Goal: Communication & Community: Participate in discussion

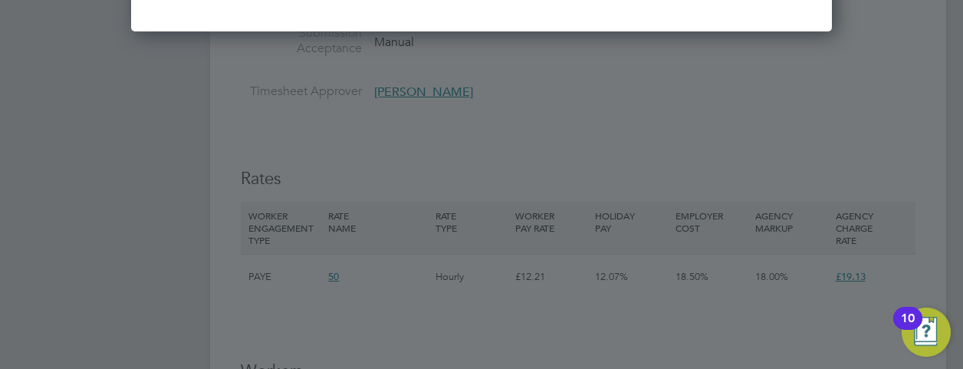
click at [445, 339] on div at bounding box center [481, 184] width 963 height 369
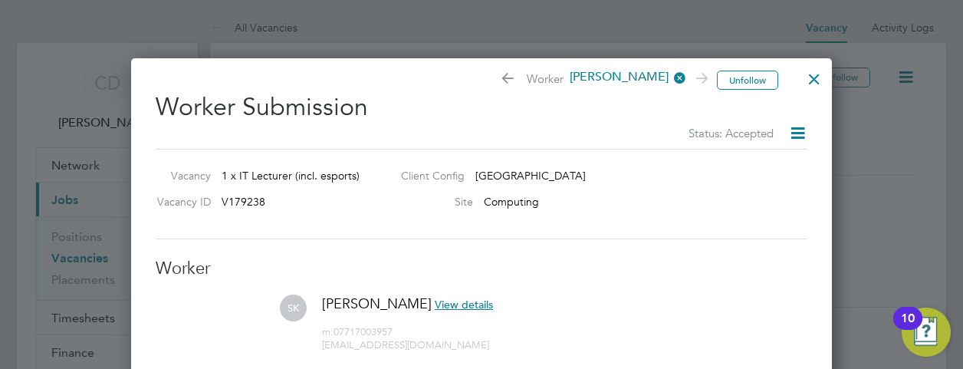
click at [809, 80] on div at bounding box center [814, 75] width 28 height 28
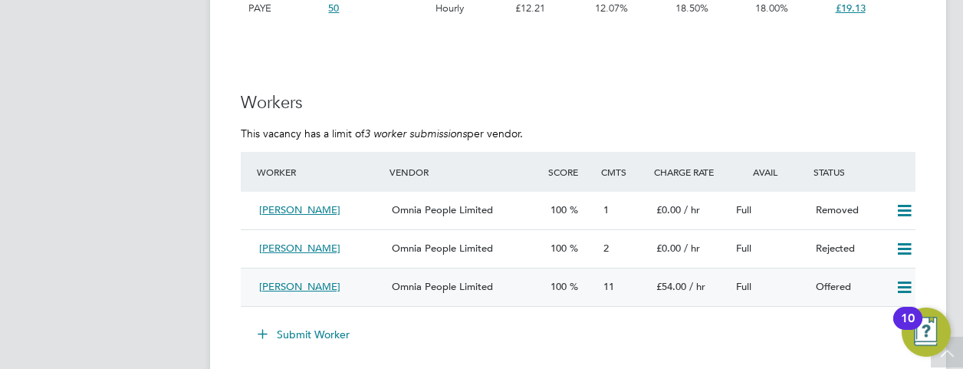
click at [359, 280] on div "Saji Karunakaran" at bounding box center [319, 286] width 133 height 25
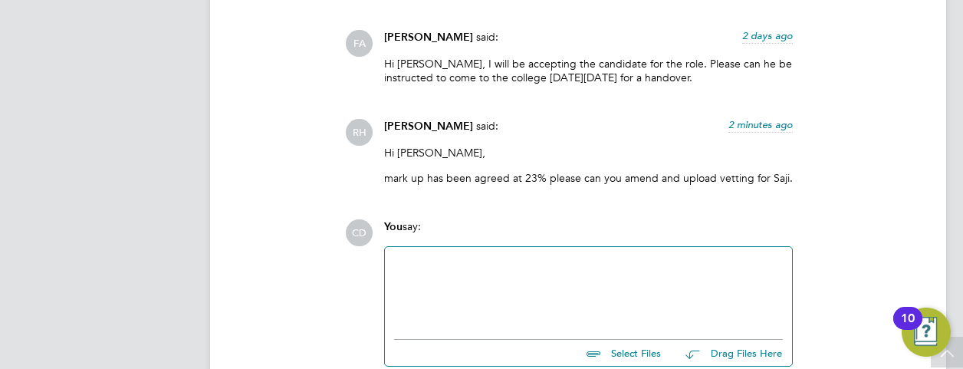
click at [421, 271] on div at bounding box center [588, 289] width 389 height 66
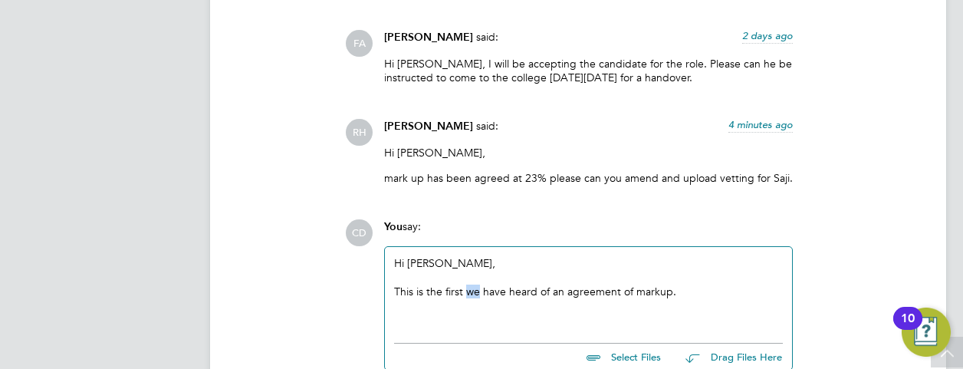
drag, startPoint x: 480, startPoint y: 277, endPoint x: 467, endPoint y: 280, distance: 13.4
click at [467, 284] on div "This is the first we have heard of an agreement of markup." at bounding box center [588, 291] width 389 height 14
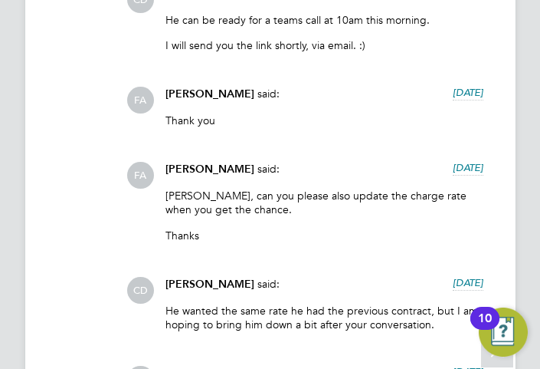
scroll to position [45, 70]
click at [306, 252] on div "Claire, can you please also update the charge rate when you get the chance. Tha…" at bounding box center [325, 221] width 318 height 65
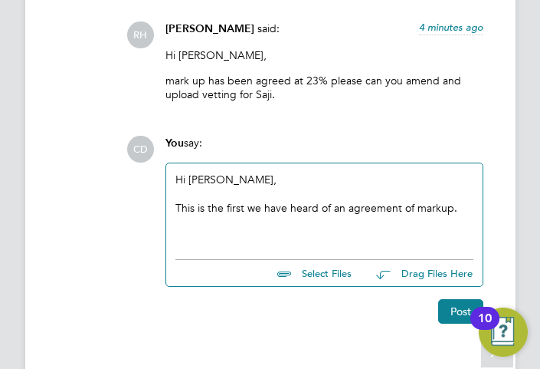
scroll to position [3023, 0]
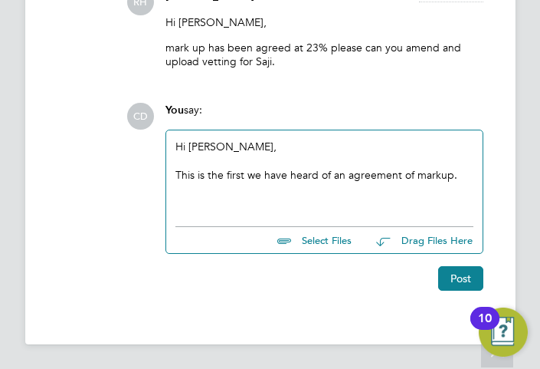
click at [258, 174] on div "This is the first we have heard of an agreement of markup." at bounding box center [325, 175] width 298 height 14
click at [457, 176] on div "This is the first I have heard of an agreement of markup." at bounding box center [325, 175] width 298 height 14
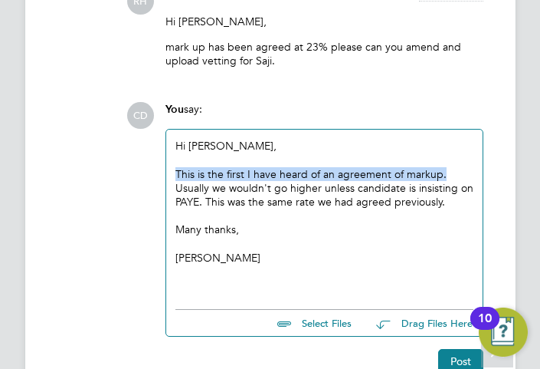
drag, startPoint x: 443, startPoint y: 171, endPoint x: 177, endPoint y: 169, distance: 266.0
click at [177, 169] on div "This is the first I have heard of an agreement of markup. Usually we wouldn't g…" at bounding box center [325, 188] width 298 height 42
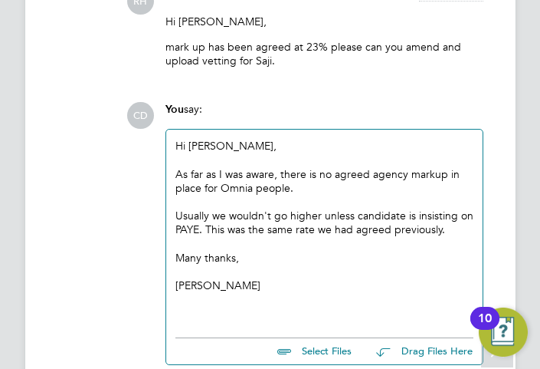
click at [208, 230] on div "Usually we wouldn't go higher unless candidate is insisting on PAYE. This was t…" at bounding box center [325, 222] width 298 height 28
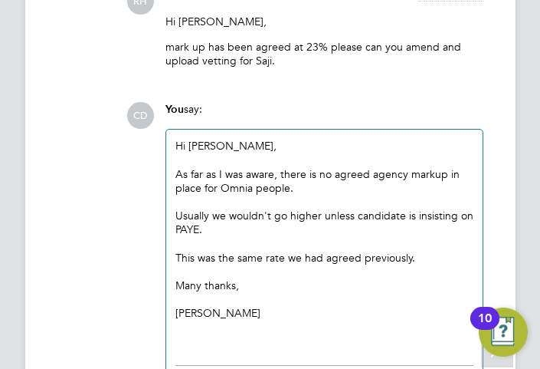
scroll to position [3163, 0]
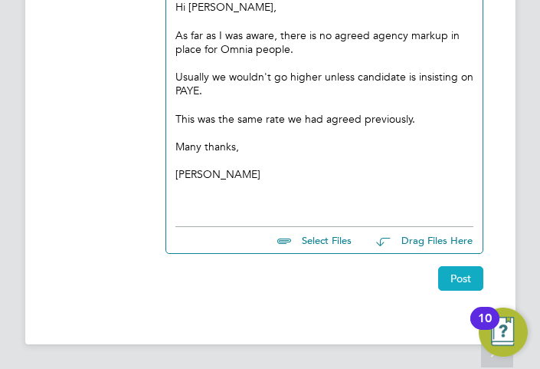
click at [455, 273] on button "Post" at bounding box center [460, 278] width 45 height 25
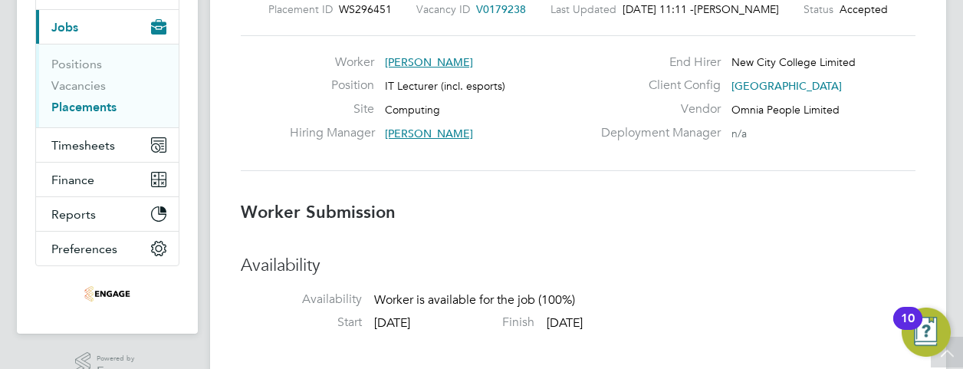
scroll to position [0, 0]
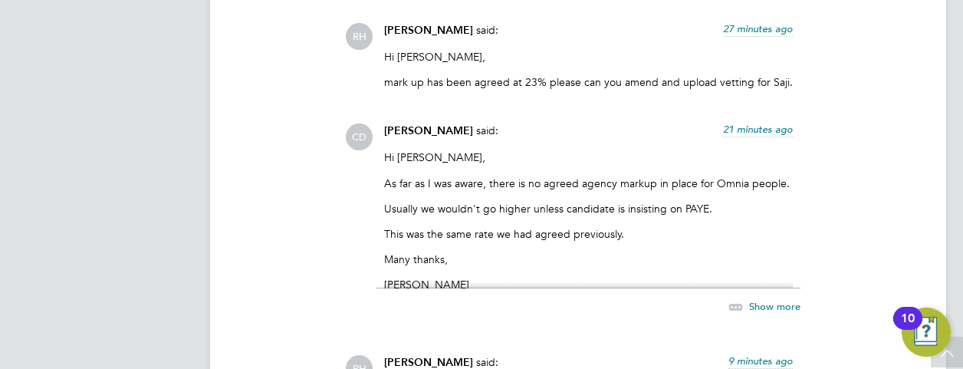
scroll to position [2809, 0]
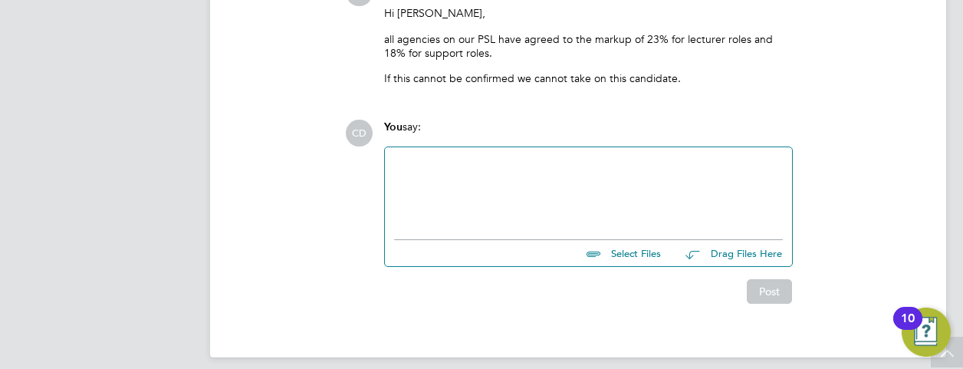
click at [437, 157] on div at bounding box center [588, 189] width 389 height 66
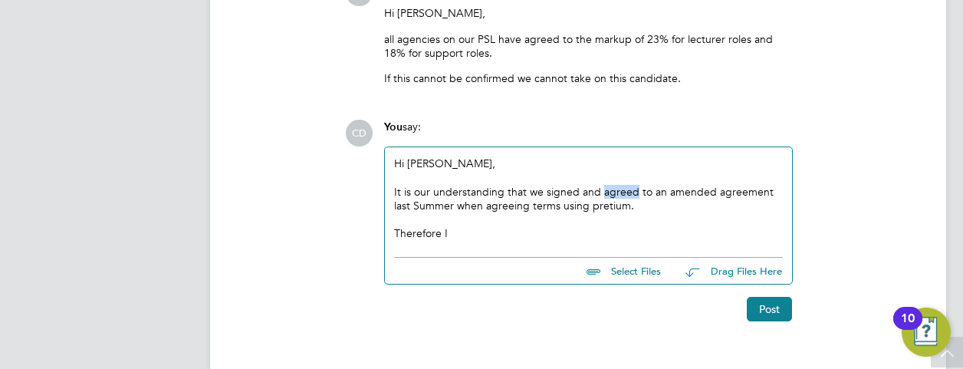
drag, startPoint x: 629, startPoint y: 176, endPoint x: 600, endPoint y: 178, distance: 29.2
click at [600, 185] on div "It is our understanding that we signed and agreed to an amended agreement last …" at bounding box center [588, 199] width 389 height 28
click at [656, 226] on div "Therefore I" at bounding box center [588, 233] width 389 height 14
click at [429, 185] on div "It is our understanding that we signed an amended agreement last Summer when ag…" at bounding box center [588, 199] width 389 height 28
click at [464, 197] on div "It is our understanding that we signed an amended agreement last Summer when ag…" at bounding box center [588, 199] width 389 height 28
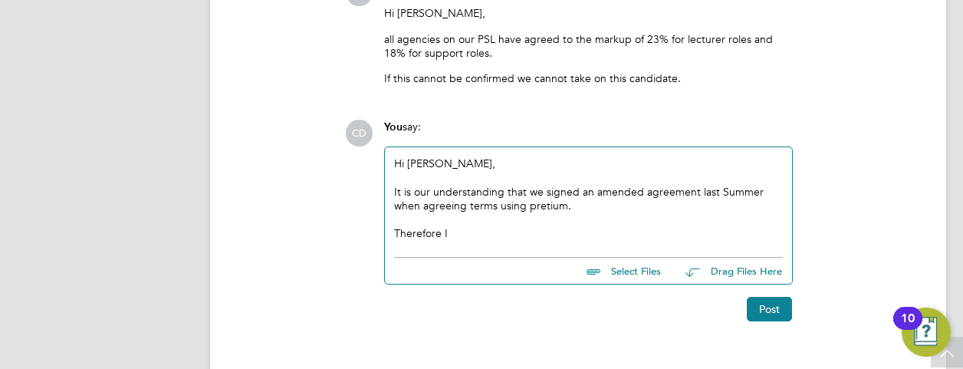
click at [426, 185] on div "It is our understanding that we signed an amended agreement last Summer when ag…" at bounding box center [588, 199] width 389 height 28
drag, startPoint x: 431, startPoint y: 178, endPoint x: 413, endPoint y: 176, distance: 17.7
click at [413, 185] on div "It is our understanding that we signed an amended agreement last Summer when ag…" at bounding box center [588, 199] width 389 height 28
click at [540, 191] on div "It is my understanding that we signed an amended agreement last Summer when agr…" at bounding box center [588, 199] width 389 height 28
click at [594, 193] on div "It is my understanding that we signed an amended agreement last Summer when agr…" at bounding box center [588, 199] width 389 height 28
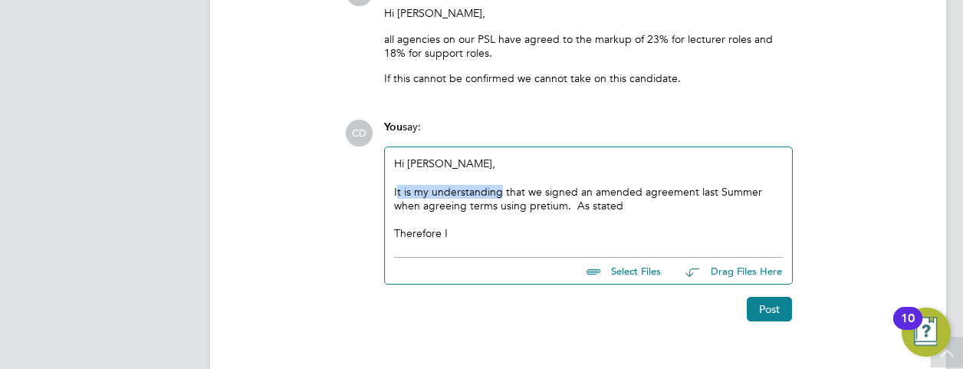
drag, startPoint x: 501, startPoint y: 176, endPoint x: 399, endPoint y: 174, distance: 102.7
click at [399, 185] on div "It is my understanding that we signed an amended agreement last Summer when agr…" at bounding box center [588, 199] width 389 height 28
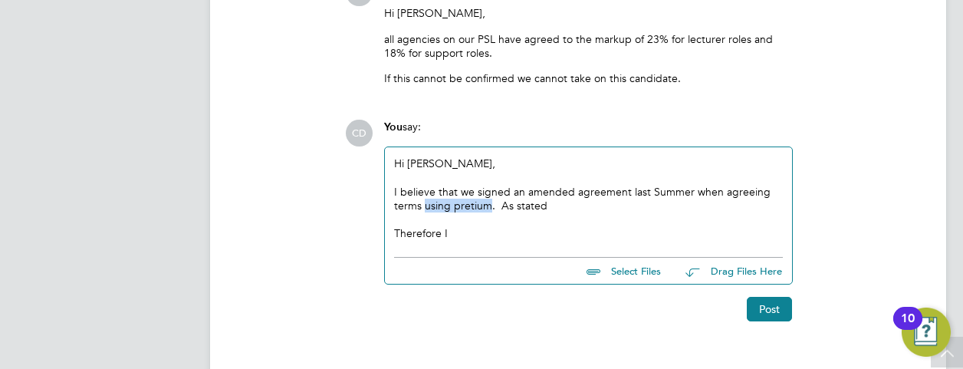
drag, startPoint x: 488, startPoint y: 192, endPoint x: 427, endPoint y: 191, distance: 61.3
click at [427, 191] on div "I believe that we signed an amended agreement last Summer when agreeing terms u…" at bounding box center [588, 199] width 389 height 28
drag, startPoint x: 427, startPoint y: 191, endPoint x: 478, endPoint y: 189, distance: 51.4
click at [478, 189] on div "I believe that we signed an amended agreement last Summer when agreeing terms. …" at bounding box center [588, 199] width 389 height 28
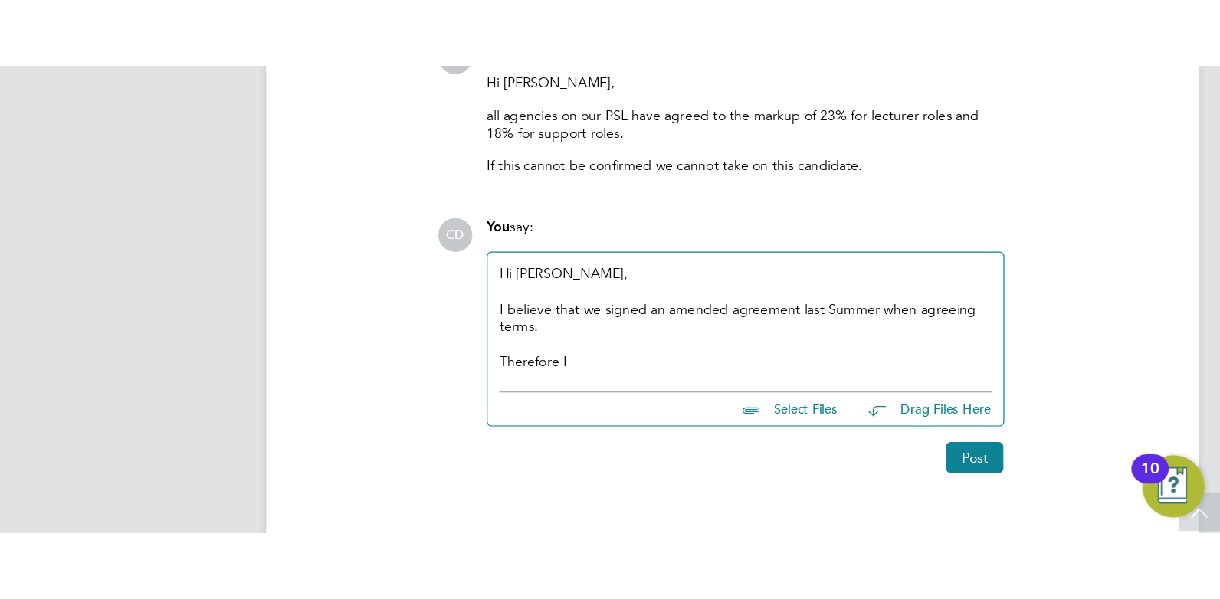
scroll to position [2596, 0]
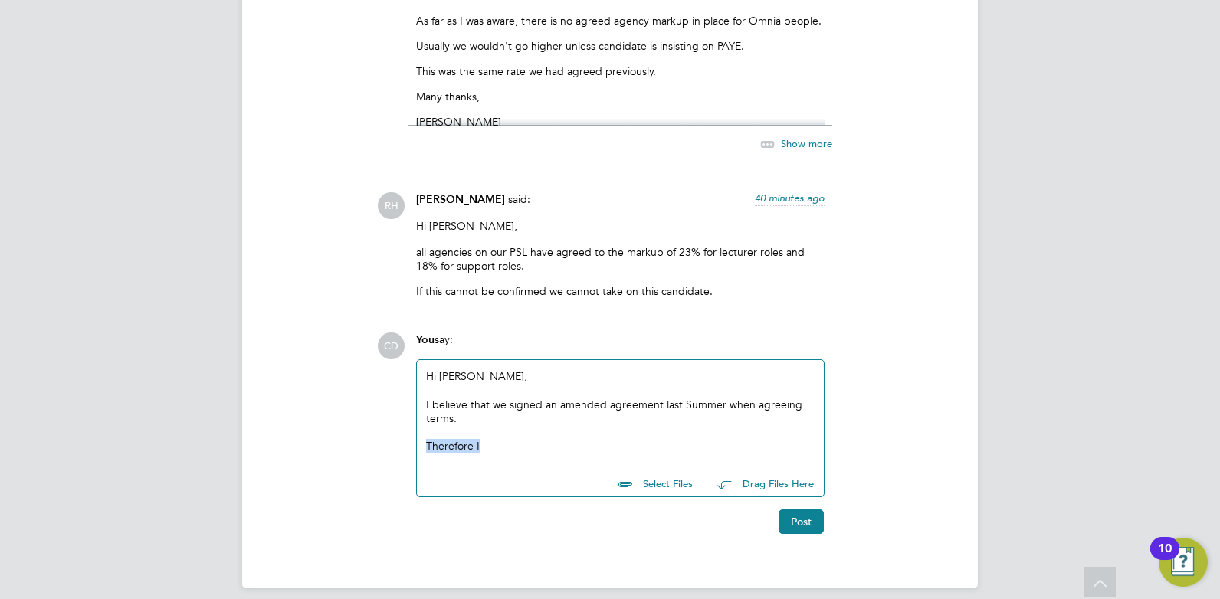
drag, startPoint x: 500, startPoint y: 435, endPoint x: 429, endPoint y: 435, distance: 70.5
click at [429, 368] on div "Therefore I" at bounding box center [620, 446] width 389 height 14
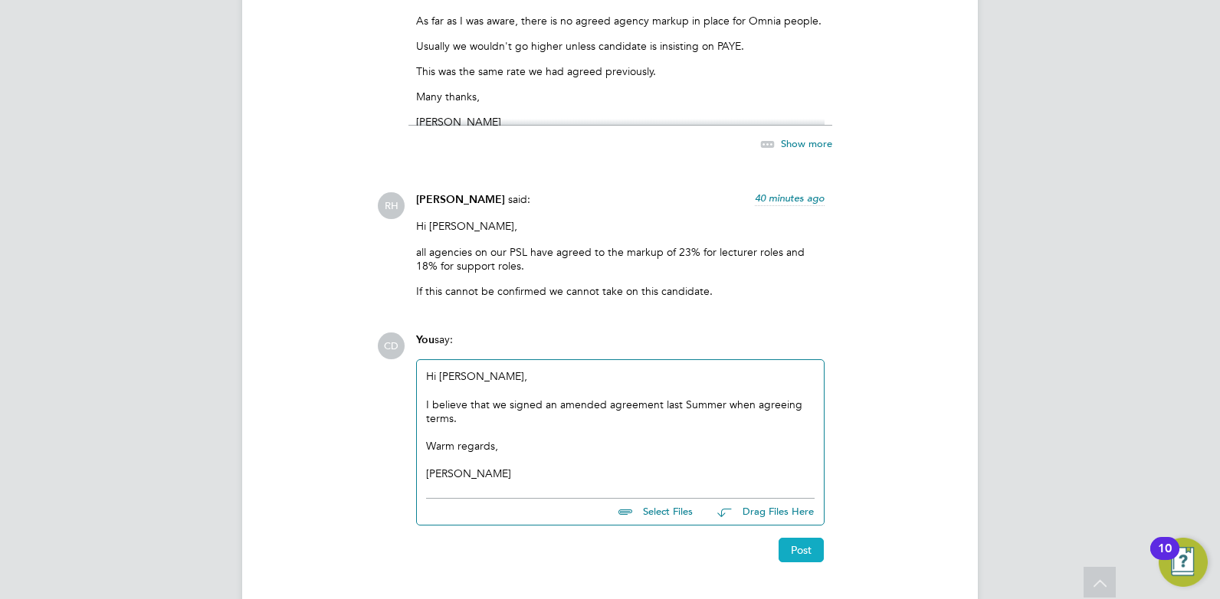
click at [799, 368] on button "Post" at bounding box center [801, 550] width 45 height 25
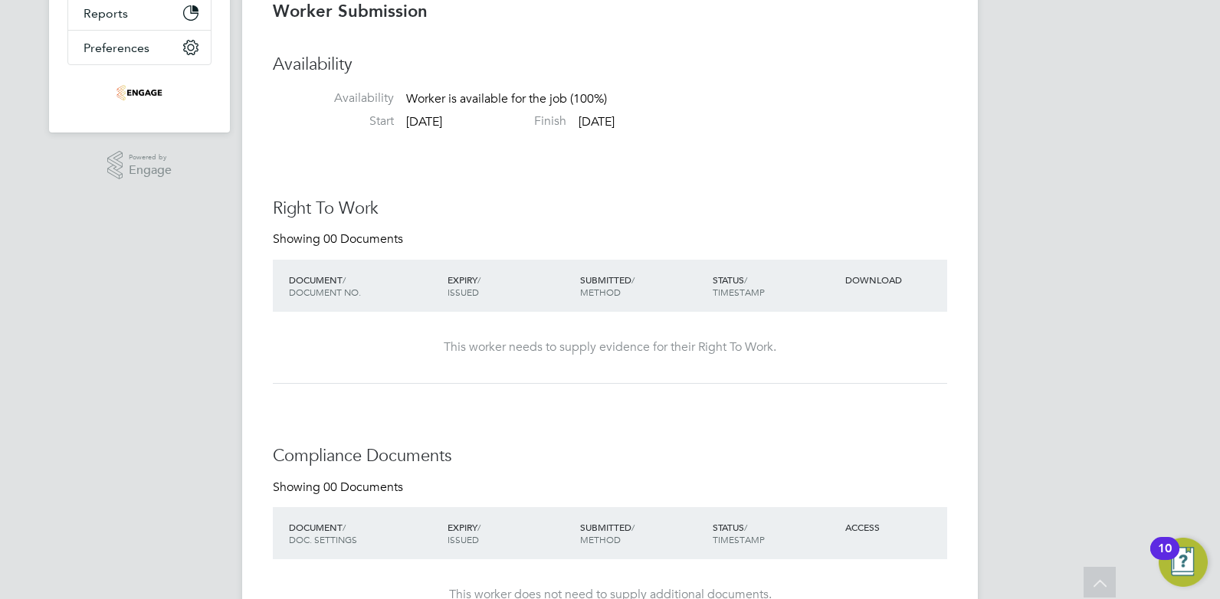
scroll to position [0, 0]
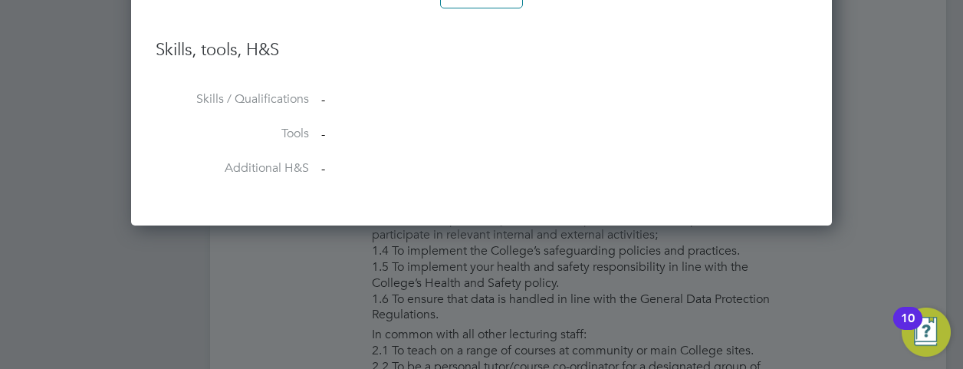
click at [760, 276] on div at bounding box center [481, 184] width 963 height 369
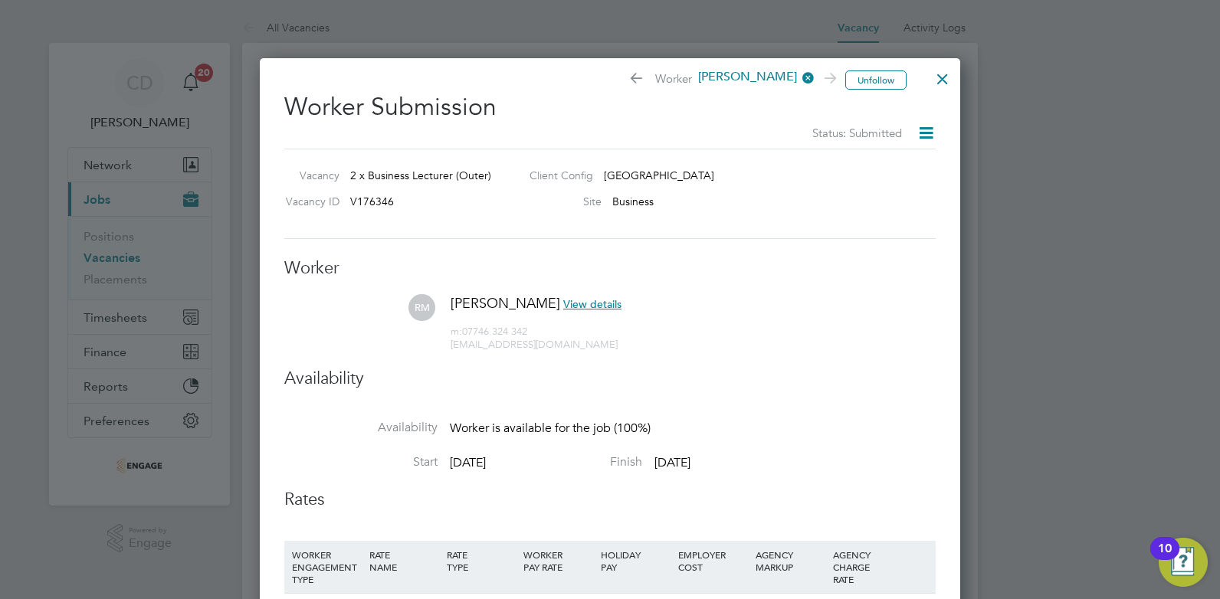
click at [944, 69] on div at bounding box center [943, 75] width 28 height 28
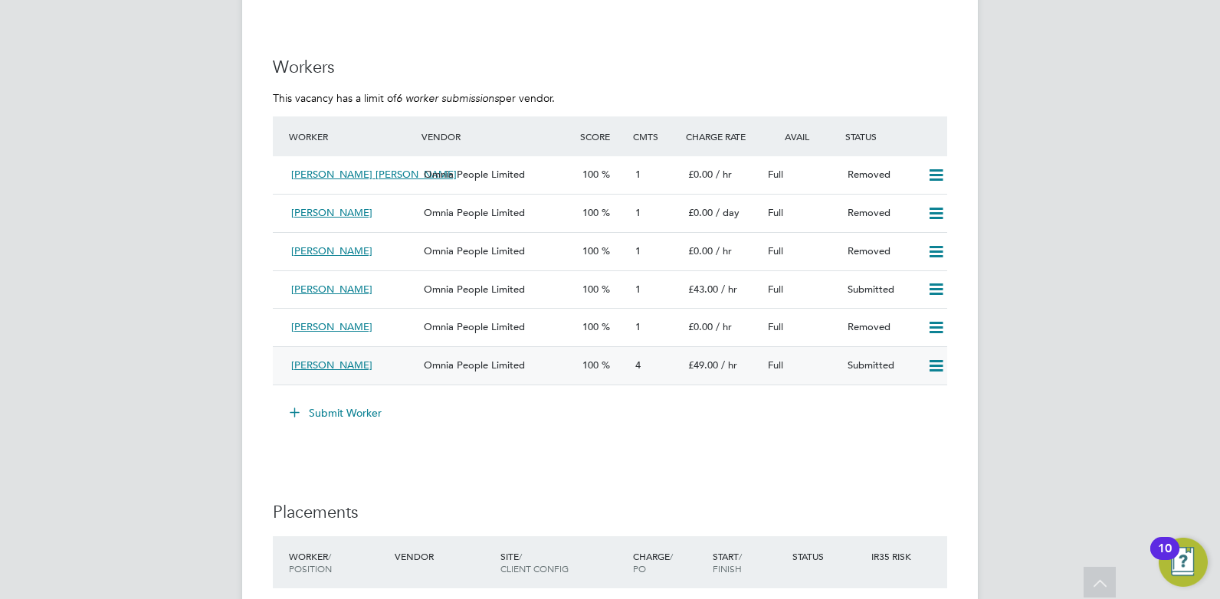
click at [390, 368] on div "[PERSON_NAME]" at bounding box center [351, 365] width 133 height 25
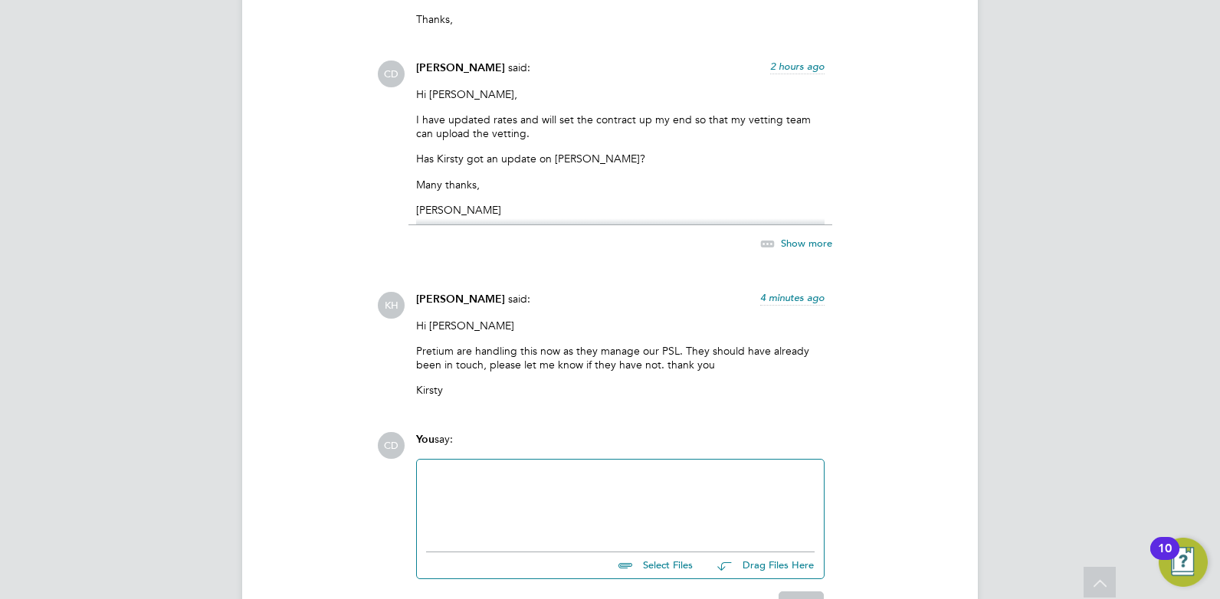
click at [527, 368] on div at bounding box center [620, 502] width 389 height 66
click at [659, 368] on div "No, they haven't been in touch with me yet" at bounding box center [620, 531] width 389 height 14
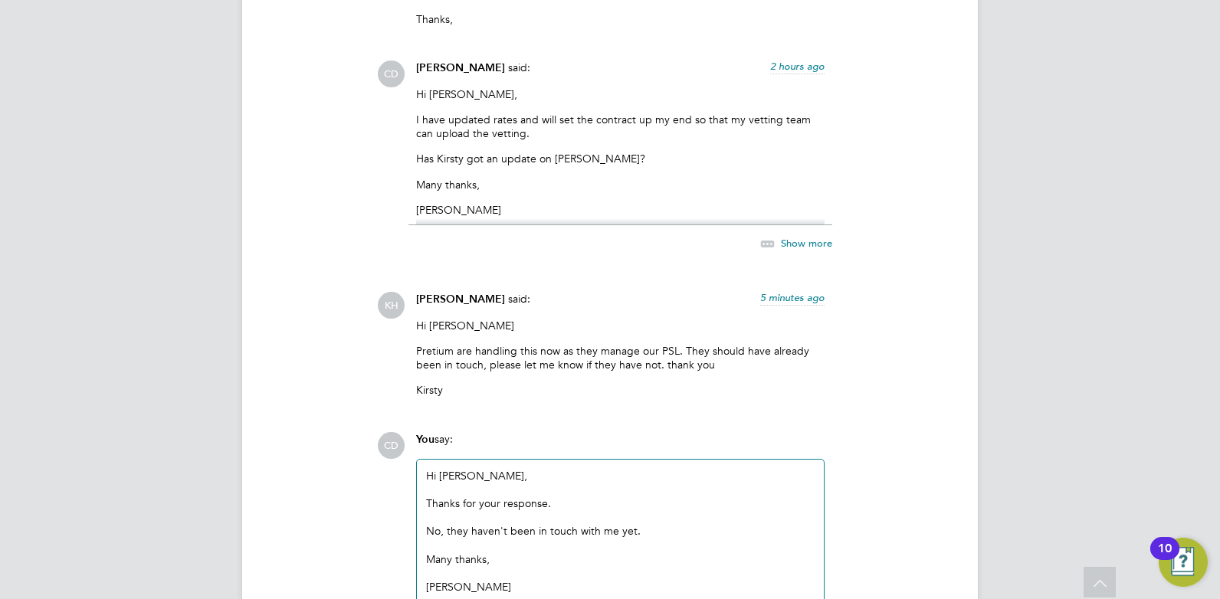
scroll to position [1812, 0]
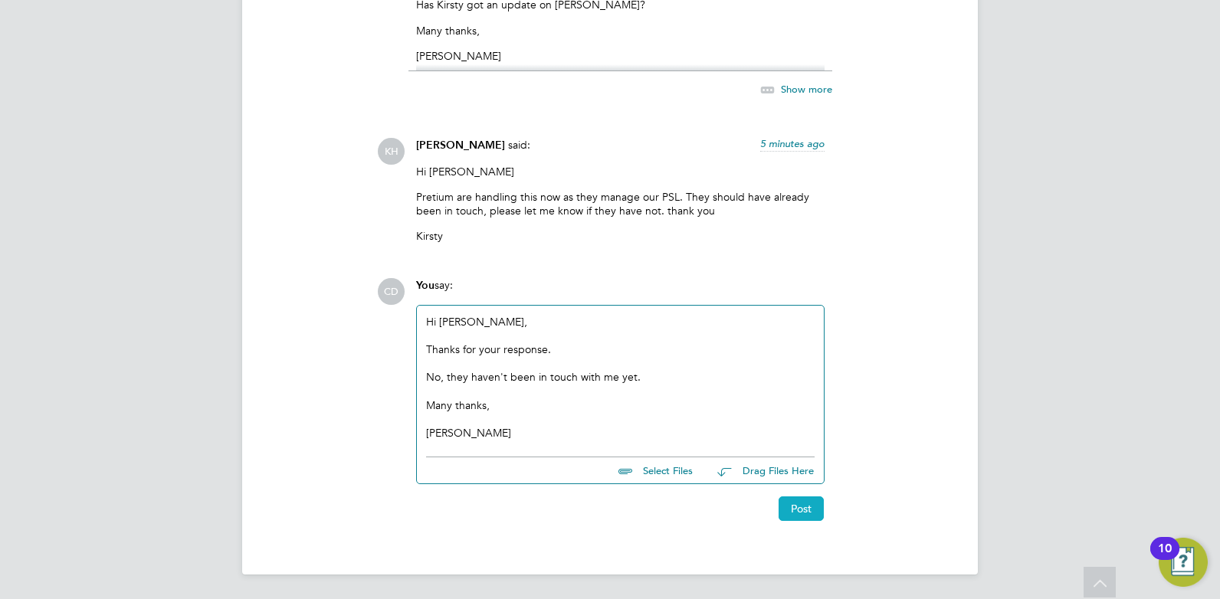
click at [804, 368] on button "Post" at bounding box center [801, 509] width 45 height 25
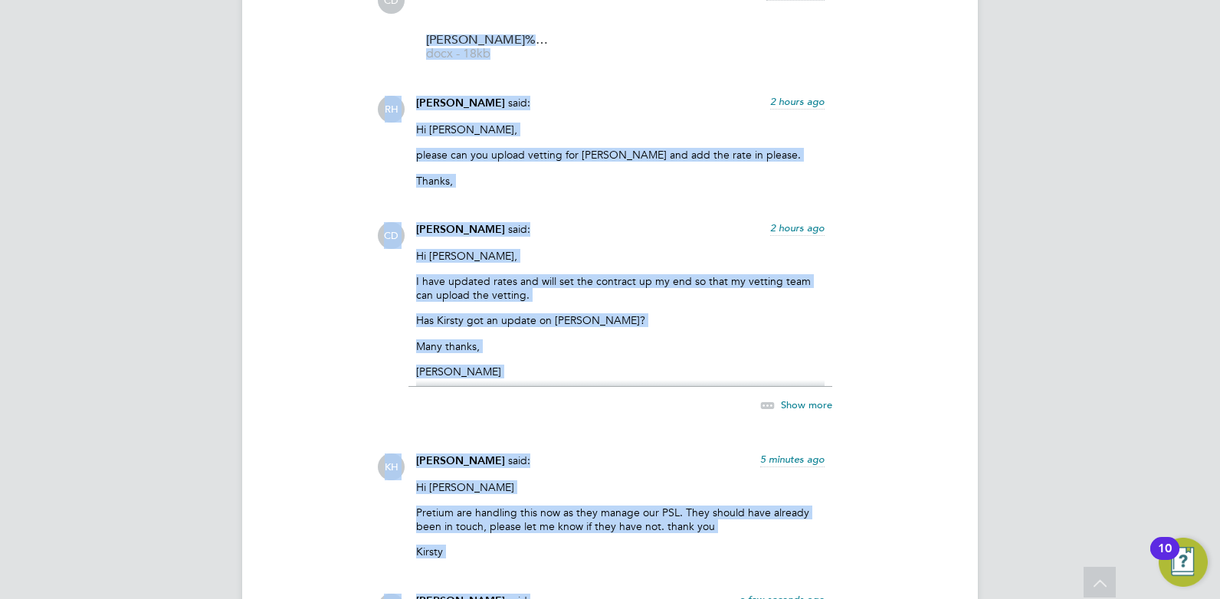
scroll to position [1478, 0]
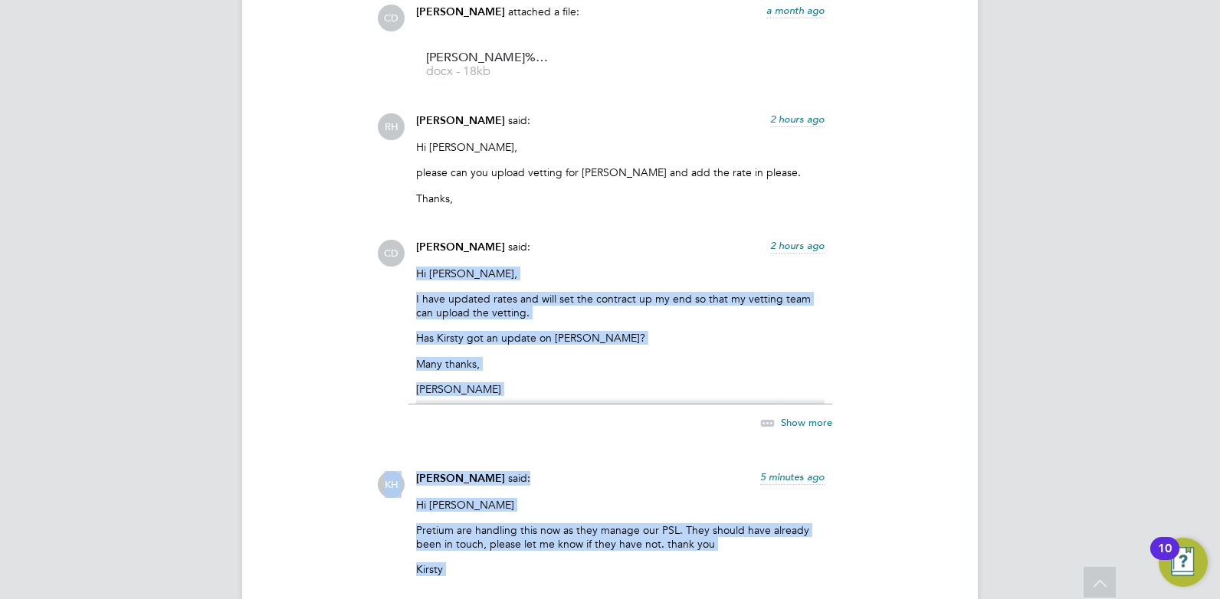
drag, startPoint x: 459, startPoint y: 299, endPoint x: 412, endPoint y: 274, distance: 53.5
click at [412, 274] on div "CD [PERSON_NAME] attached a file: a month ago [PERSON_NAME]%20Ralphina%20HQ0052…" at bounding box center [662, 385] width 570 height 760
copy div "Hi [PERSON_NAME], I have updated rates and will set the contract up my end so t…"
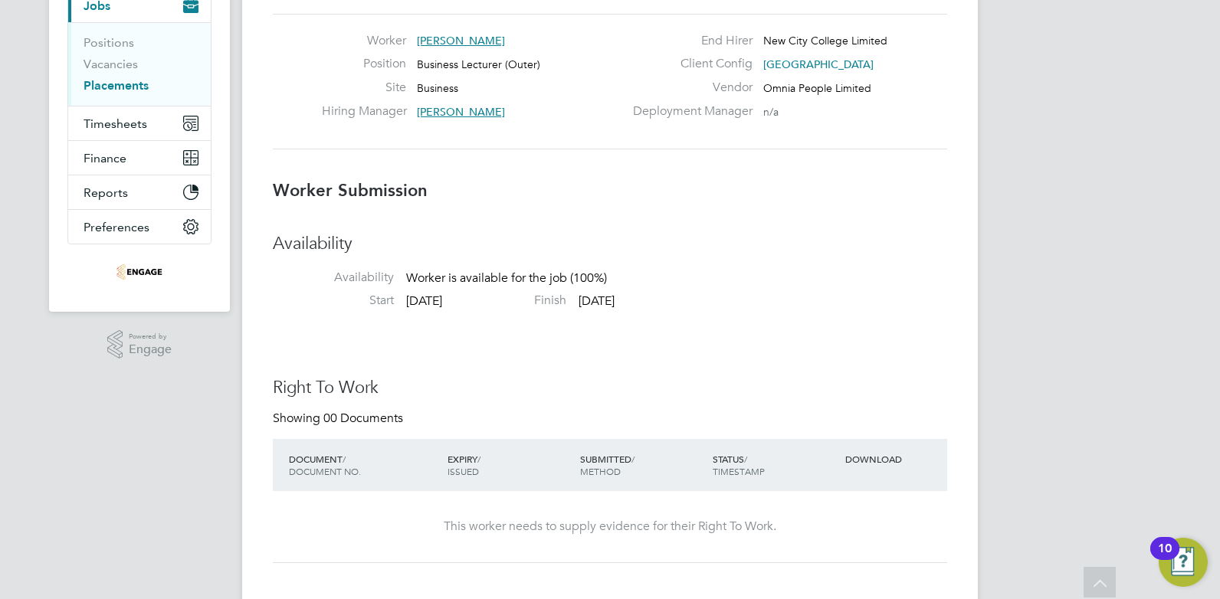
scroll to position [0, 0]
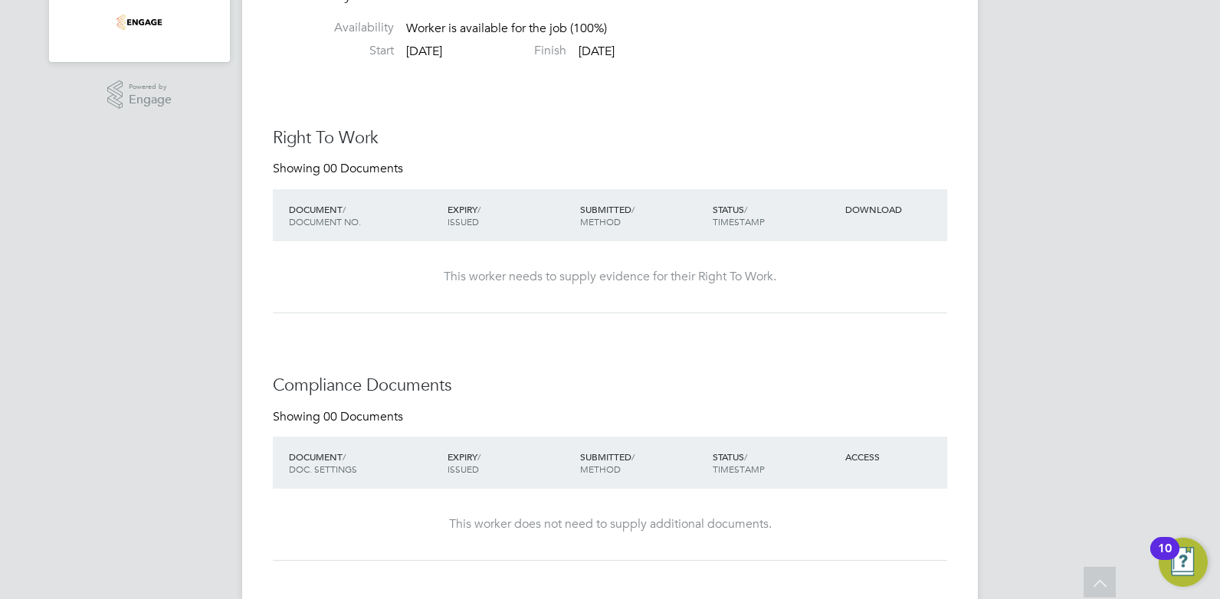
scroll to position [41, 0]
